Goal: Task Accomplishment & Management: Manage account settings

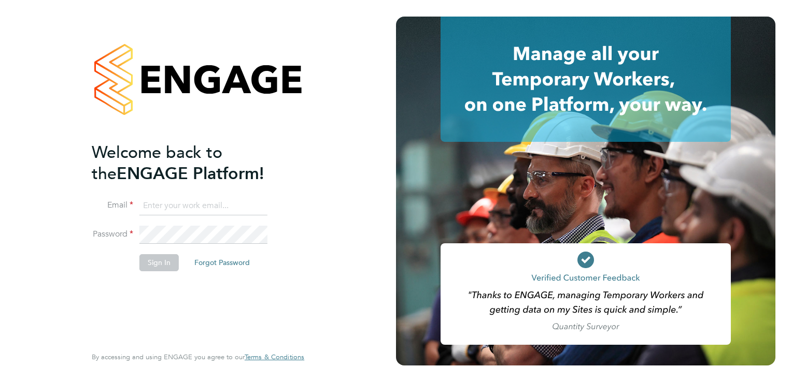
type input "[PERSON_NAME][EMAIL_ADDRESS][PERSON_NAME][DOMAIN_NAME]"
click at [156, 263] on button "Sign In" at bounding box center [158, 262] width 39 height 17
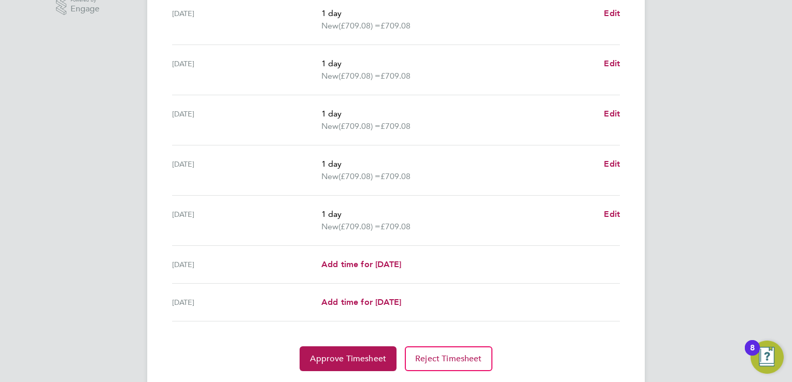
scroll to position [373, 0]
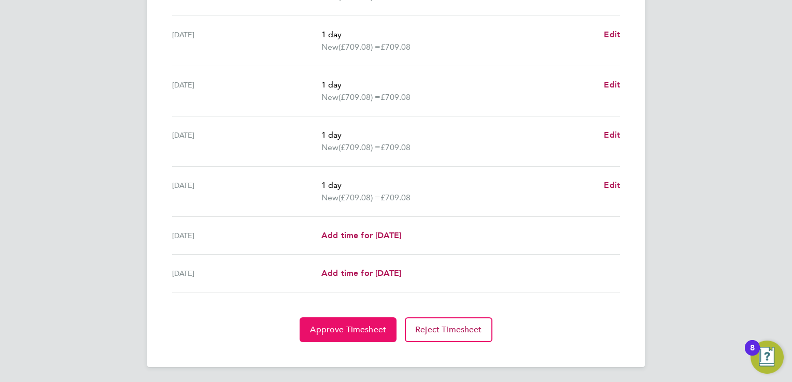
click at [340, 329] on span "Approve Timesheet" at bounding box center [348, 330] width 76 height 10
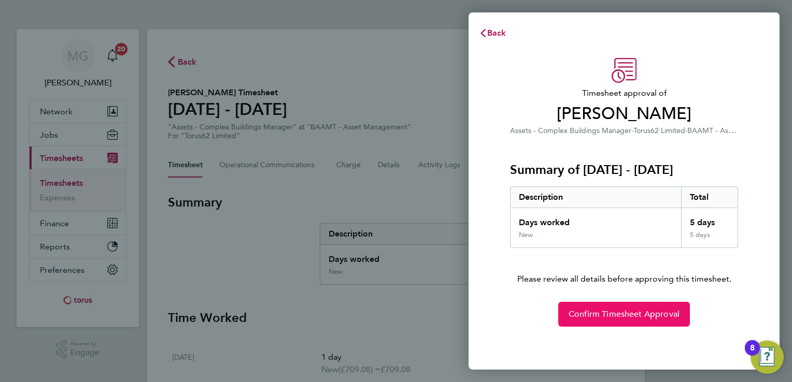
click at [625, 316] on span "Confirm Timesheet Approval" at bounding box center [623, 314] width 111 height 10
